Goal: Purchase product/service

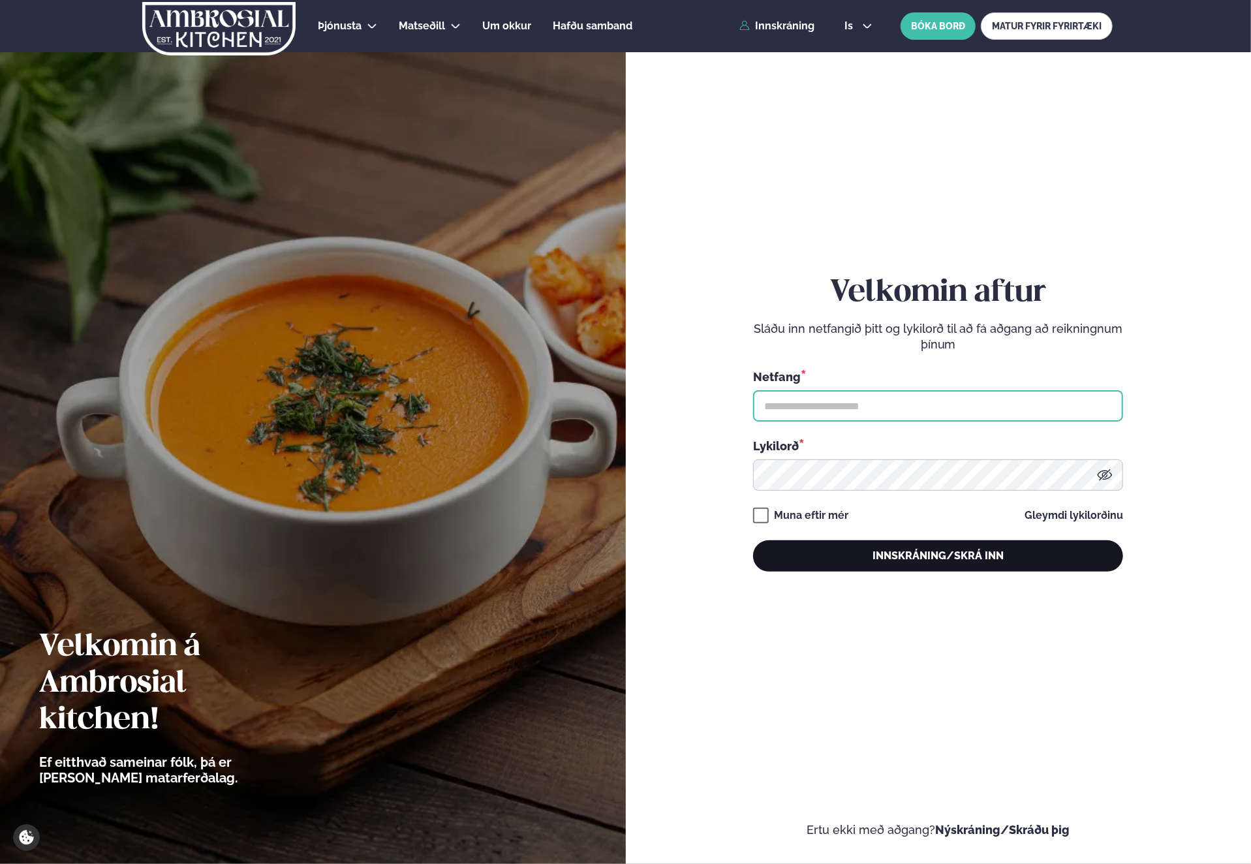
type input "**********"
click at [863, 554] on button "Innskráning/Skrá inn" at bounding box center [938, 555] width 370 height 31
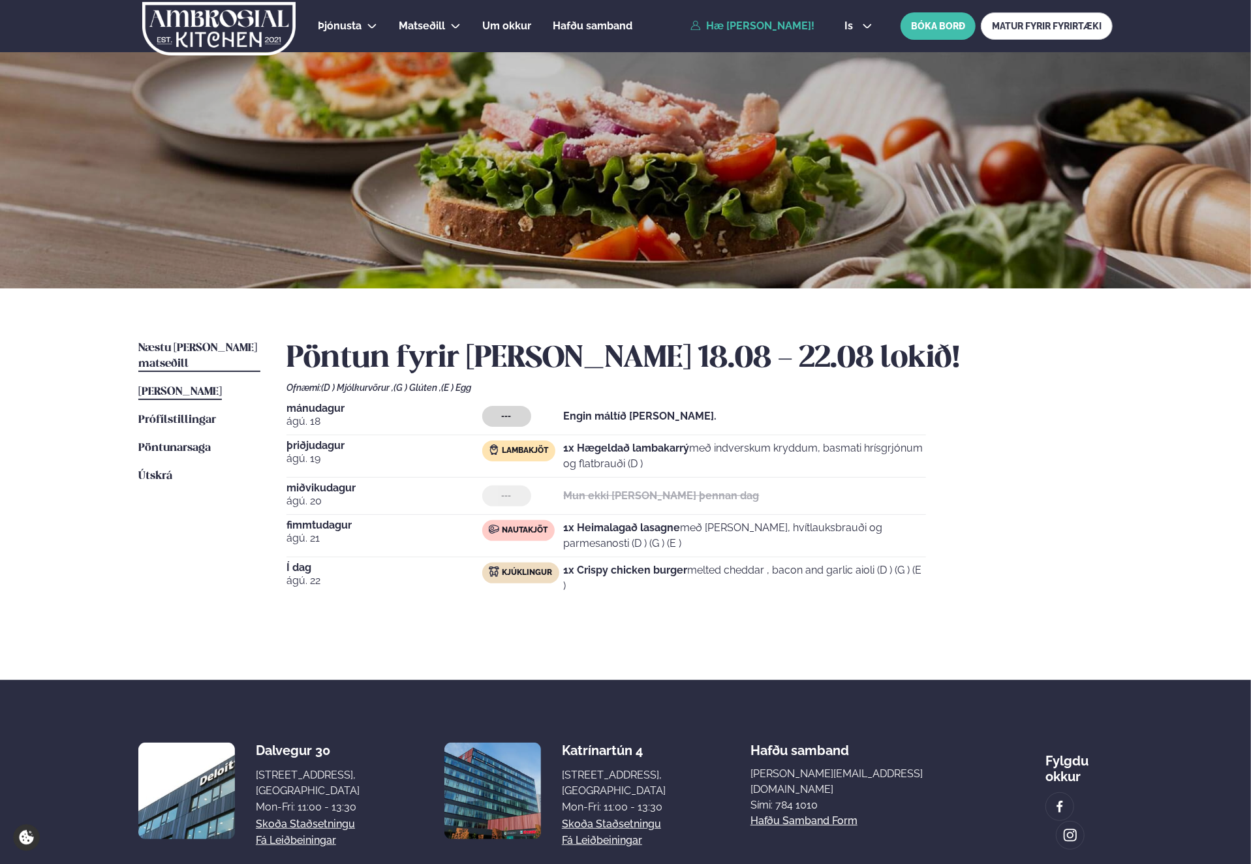
click at [213, 353] on span "Næstu [PERSON_NAME] matseðill" at bounding box center [197, 356] width 119 height 27
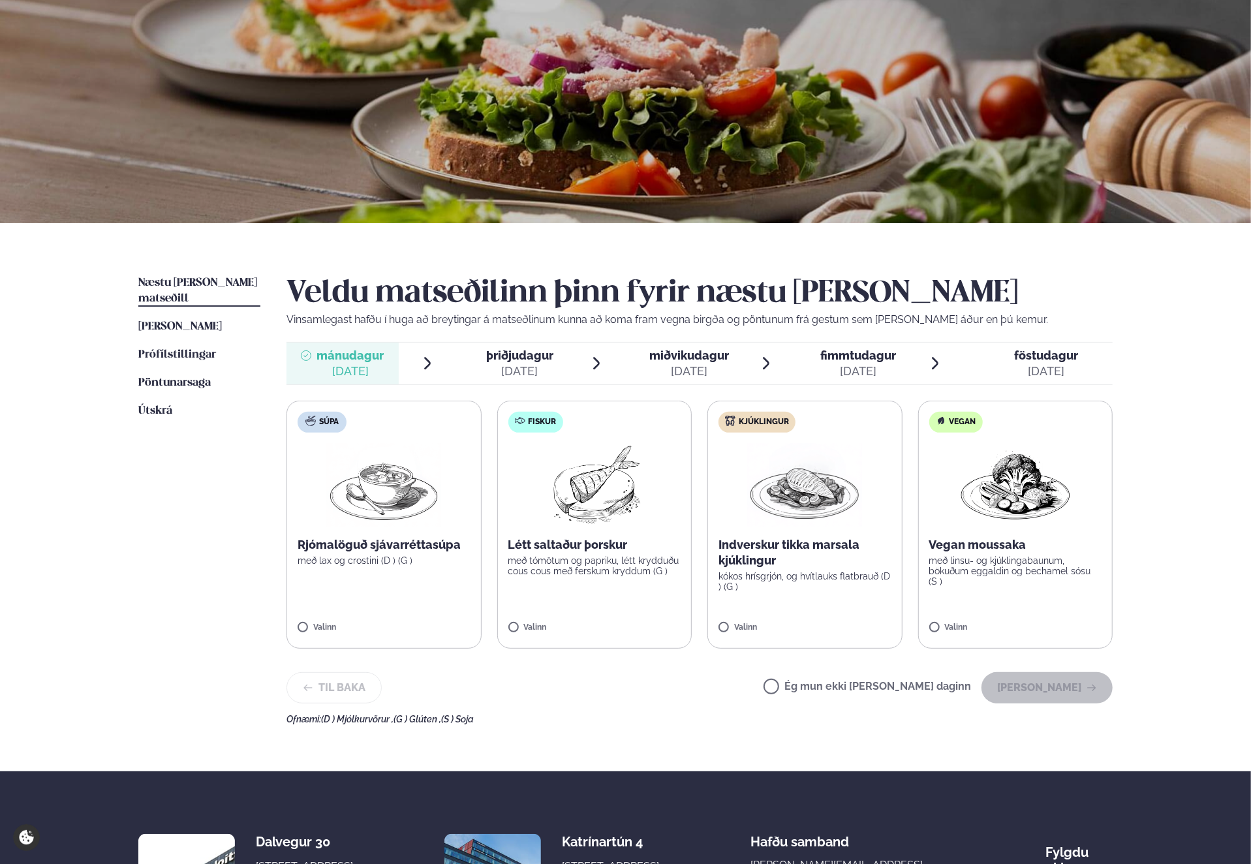
scroll to position [131, 0]
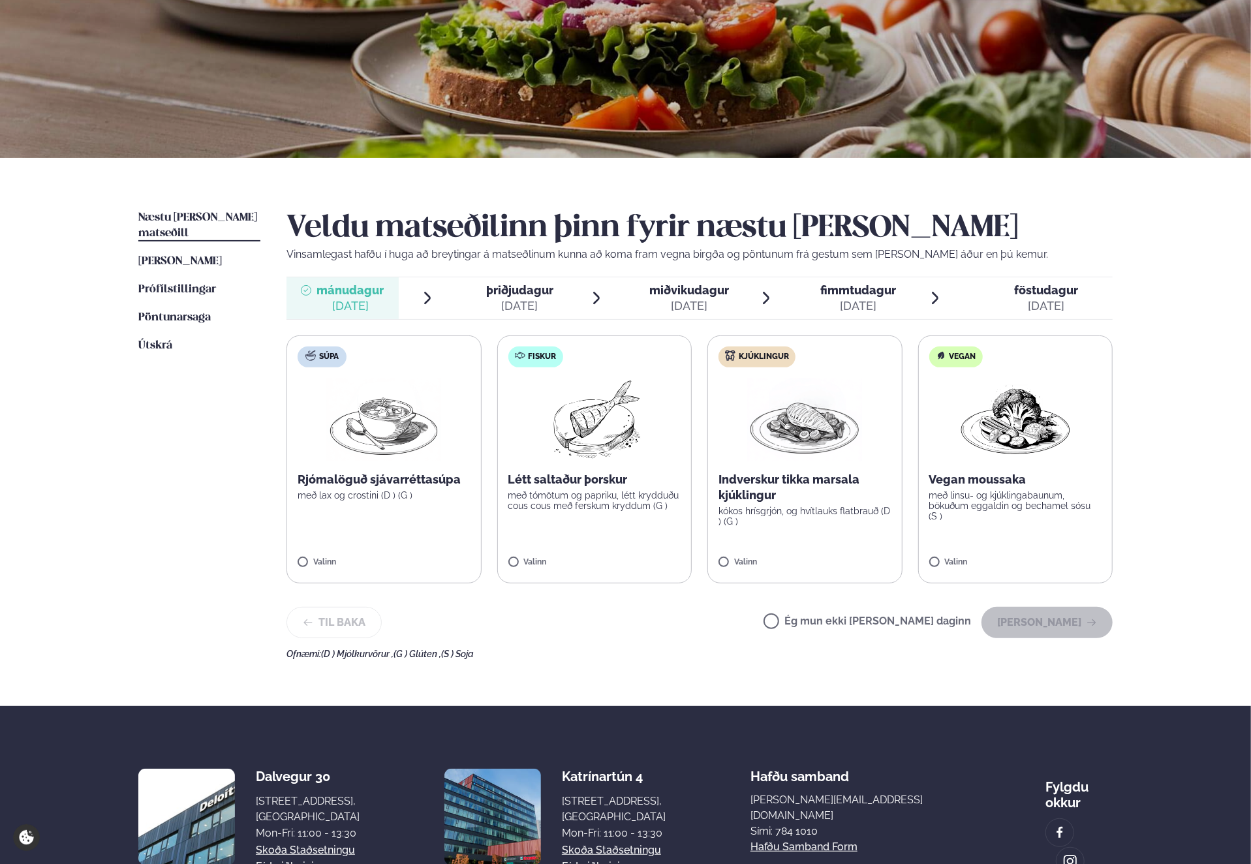
click at [610, 431] on img at bounding box center [595, 420] width 116 height 84
click at [1065, 627] on button "[PERSON_NAME]" at bounding box center [1047, 622] width 131 height 31
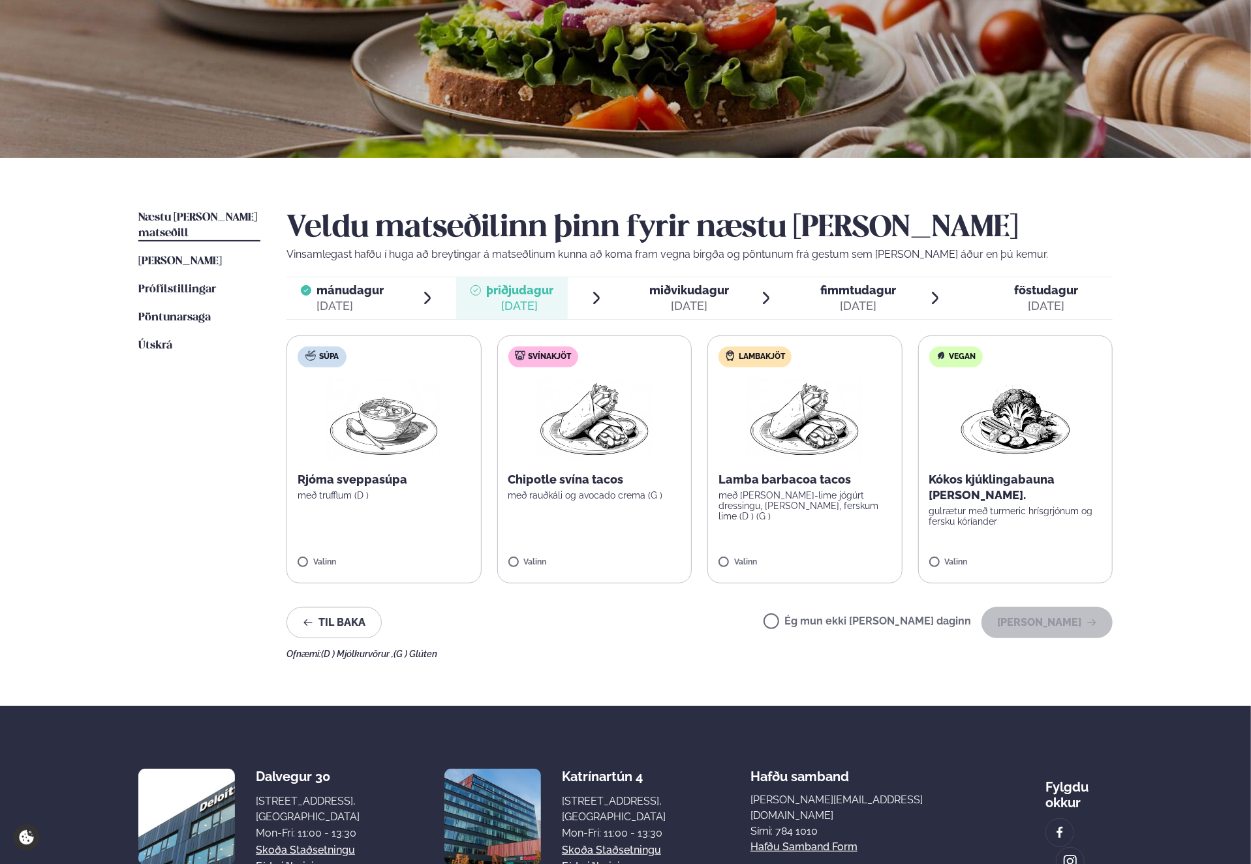
click at [600, 422] on img at bounding box center [594, 420] width 115 height 84
click at [1073, 612] on button "[PERSON_NAME]" at bounding box center [1047, 622] width 131 height 31
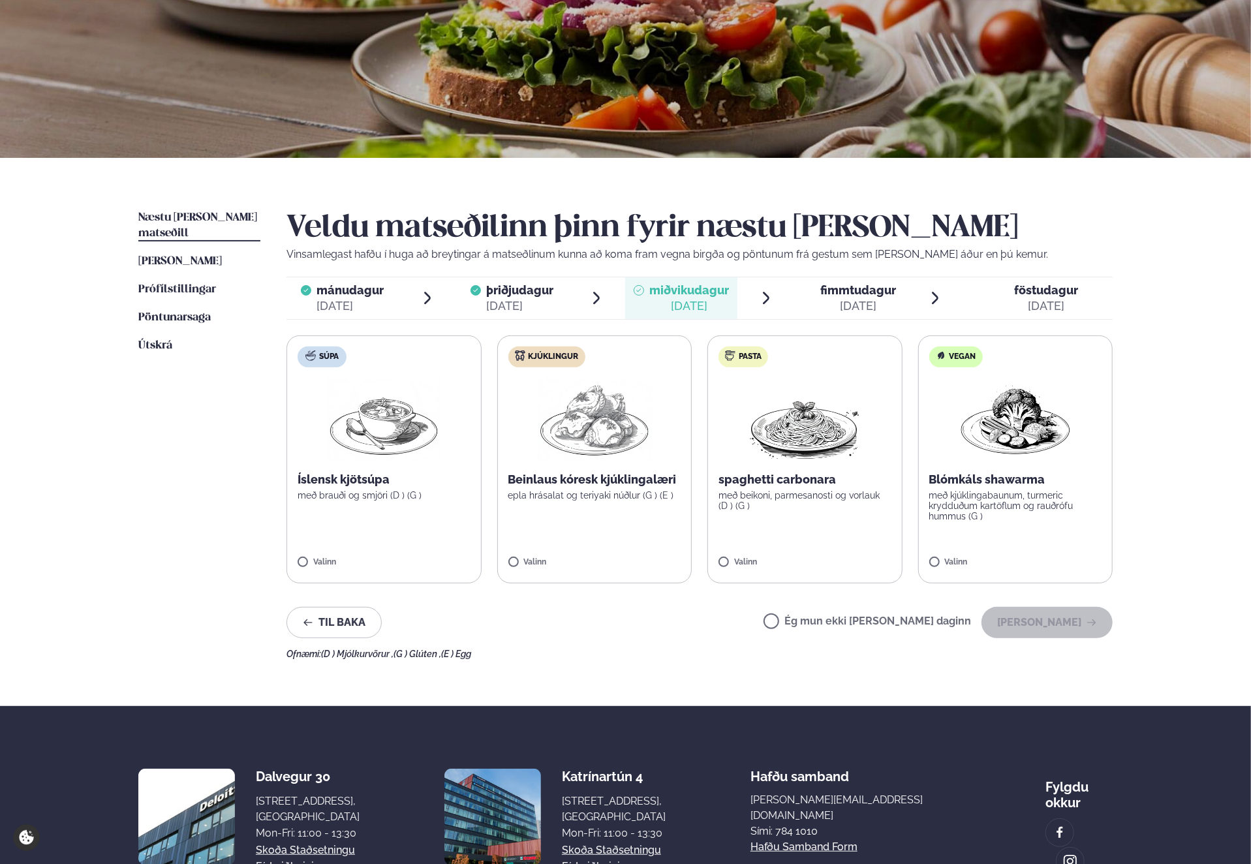
click at [582, 422] on img at bounding box center [594, 420] width 115 height 84
click at [1053, 621] on button "[PERSON_NAME]" at bounding box center [1047, 622] width 131 height 31
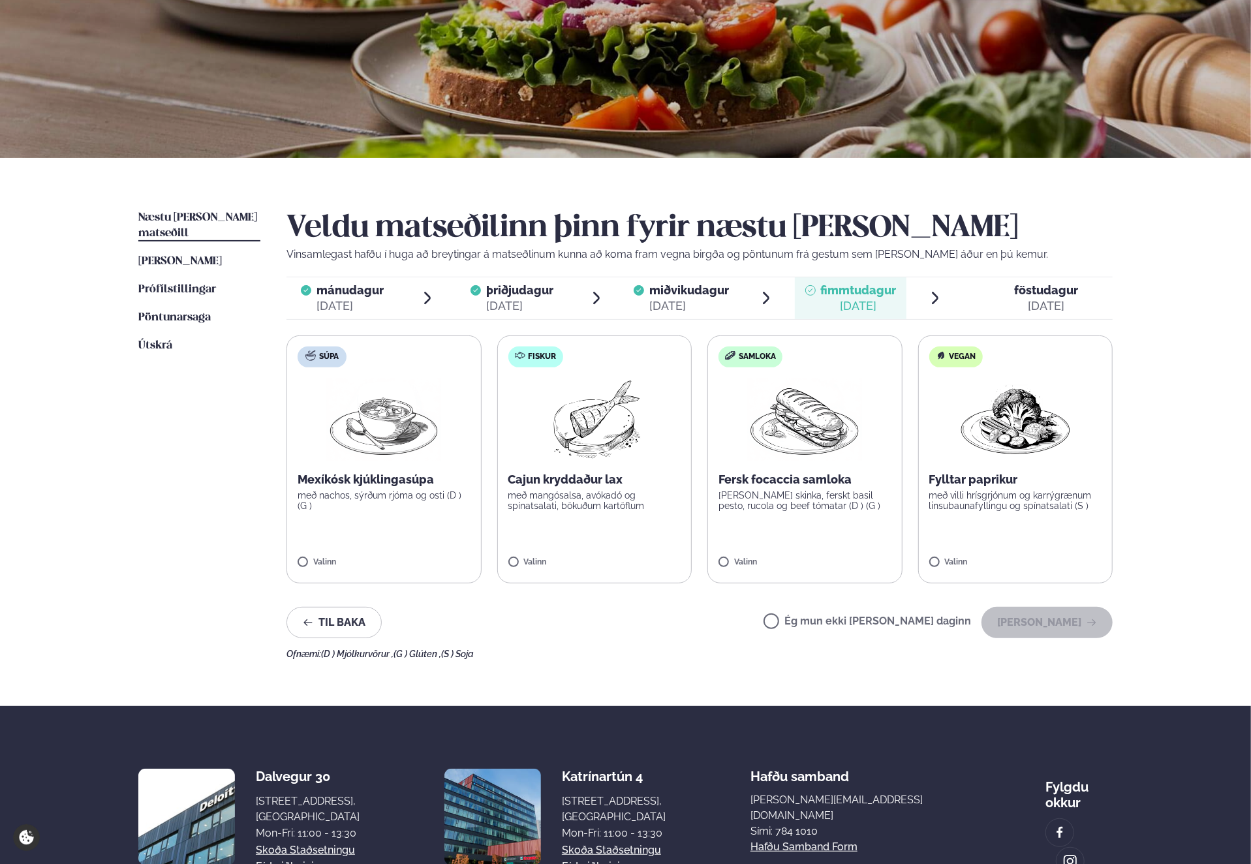
click at [837, 418] on img at bounding box center [804, 420] width 115 height 84
click at [1069, 627] on button "[PERSON_NAME]" at bounding box center [1047, 622] width 131 height 31
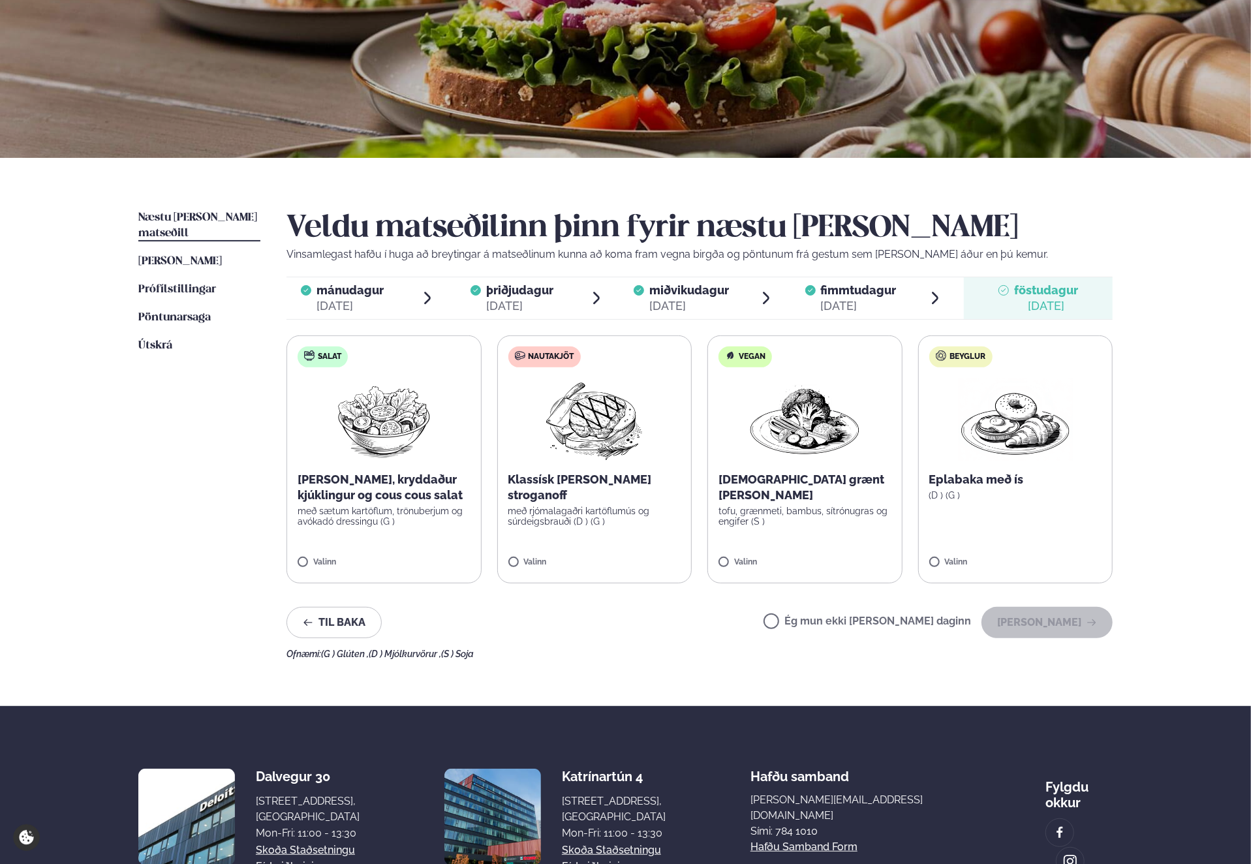
click at [634, 408] on img at bounding box center [595, 420] width 116 height 84
click at [1065, 622] on button "[PERSON_NAME]" at bounding box center [1047, 622] width 131 height 31
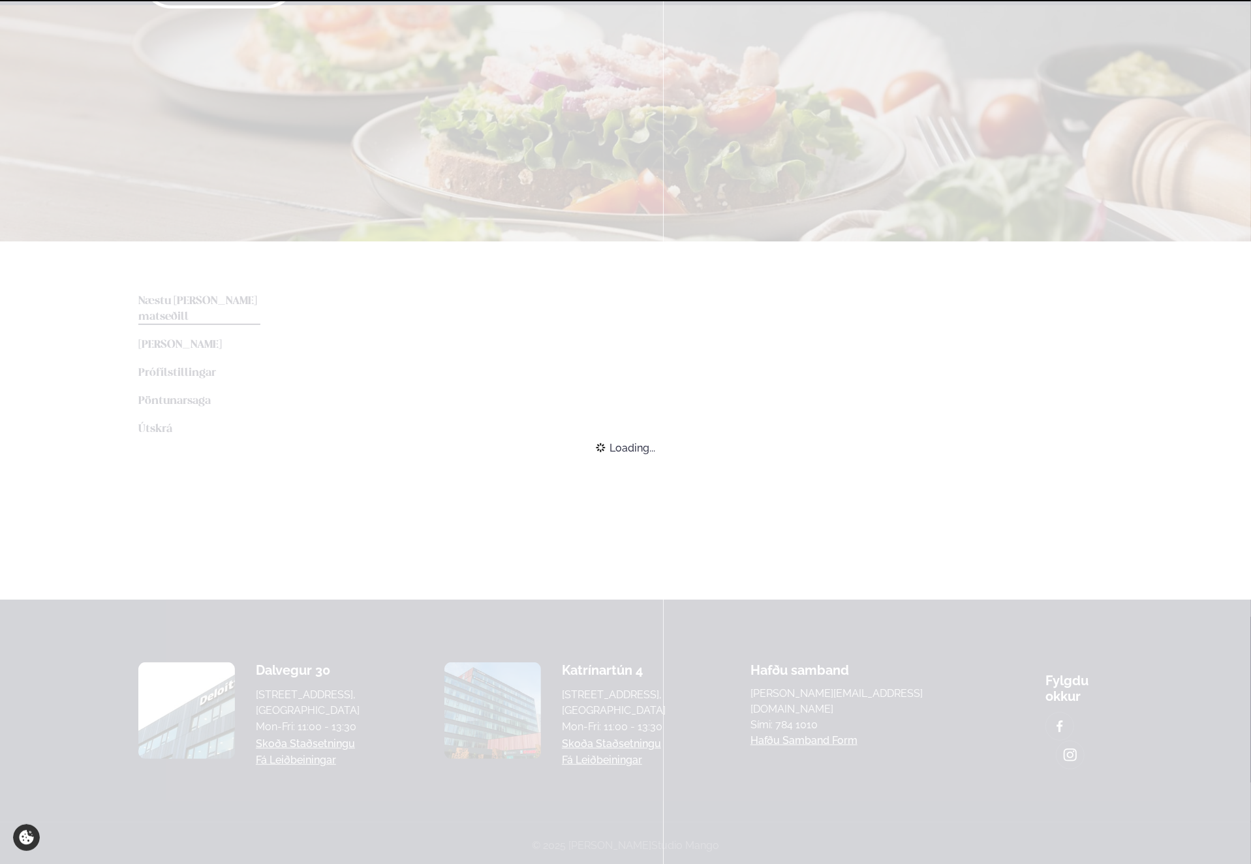
scroll to position [110, 0]
